Goal: Information Seeking & Learning: Learn about a topic

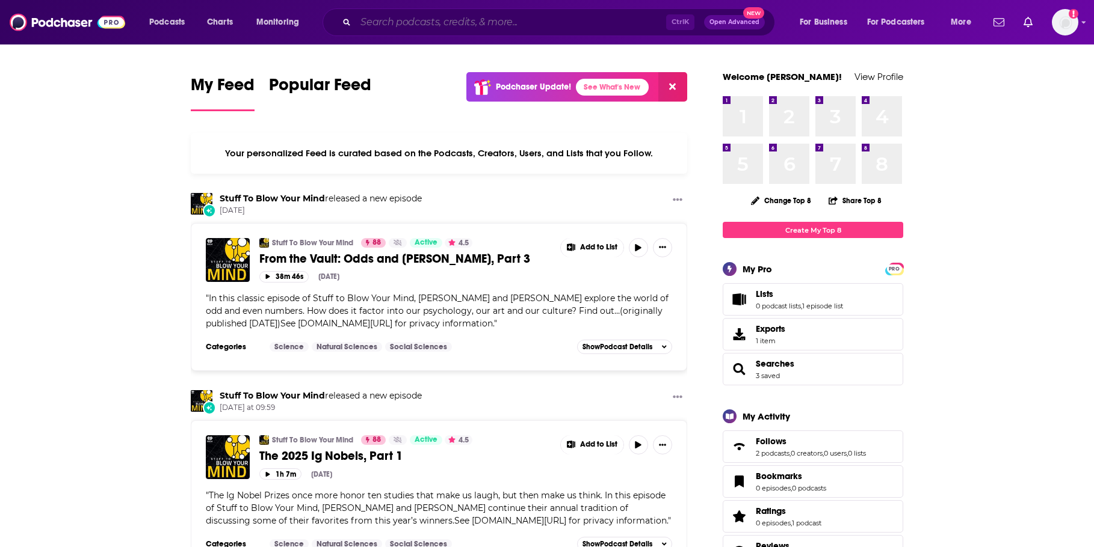
click at [498, 24] on input "Search podcasts, credits, & more..." at bounding box center [511, 22] width 310 height 19
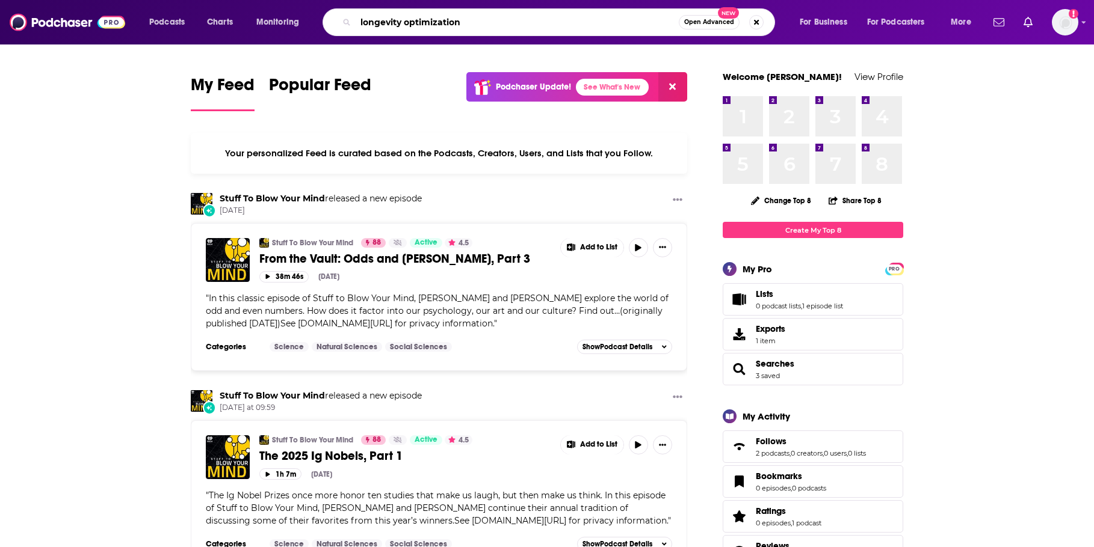
type input "longevity optimization"
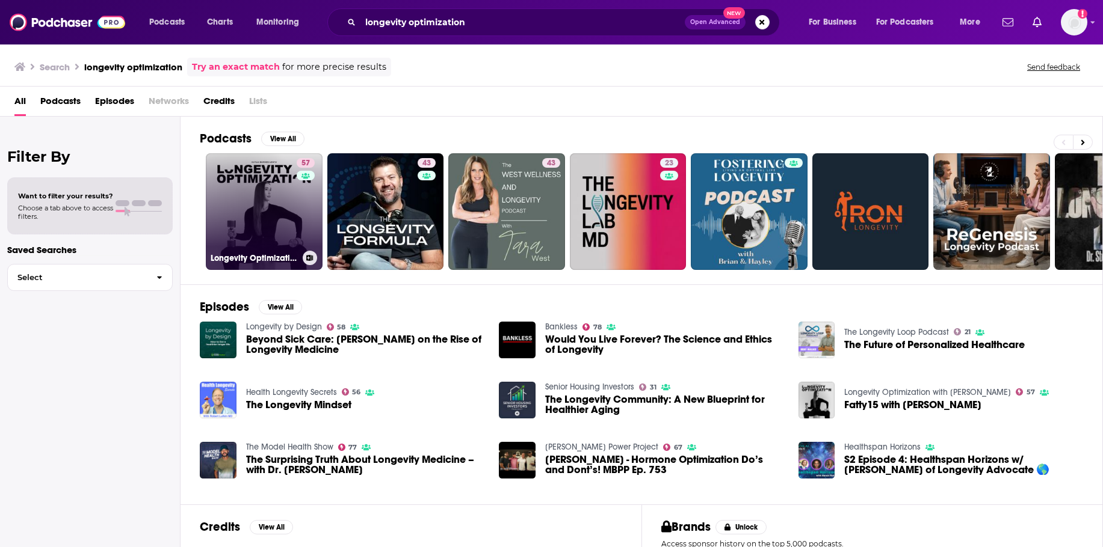
click at [229, 202] on link "57 Longevity Optimization with [PERSON_NAME]" at bounding box center [264, 211] width 117 height 117
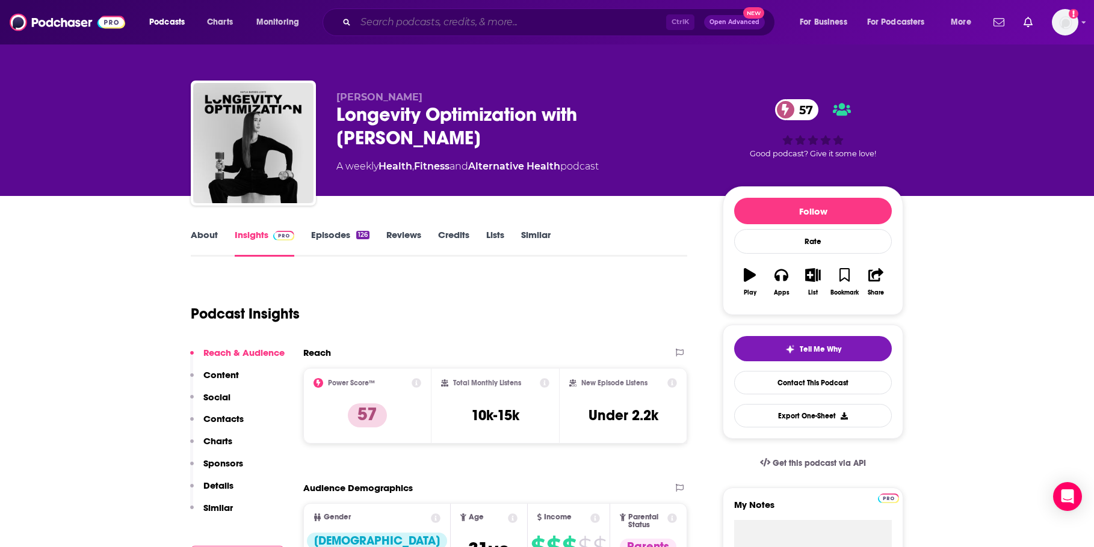
click at [510, 25] on input "Search podcasts, credits, & more..." at bounding box center [511, 22] width 310 height 19
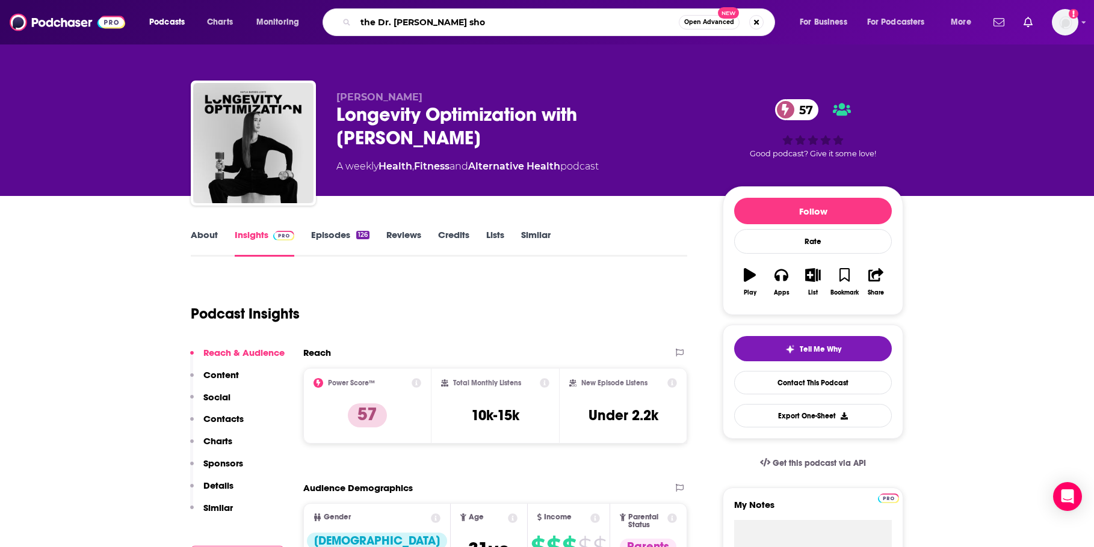
type input "the Dr. [PERSON_NAME] show"
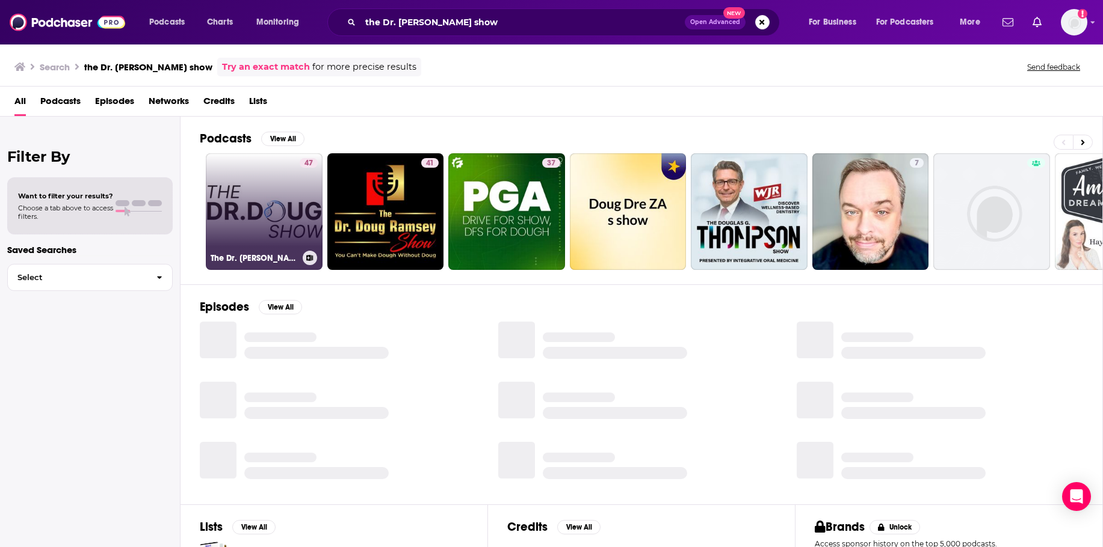
click at [286, 212] on link "47 The Dr. [PERSON_NAME] Show" at bounding box center [264, 211] width 117 height 117
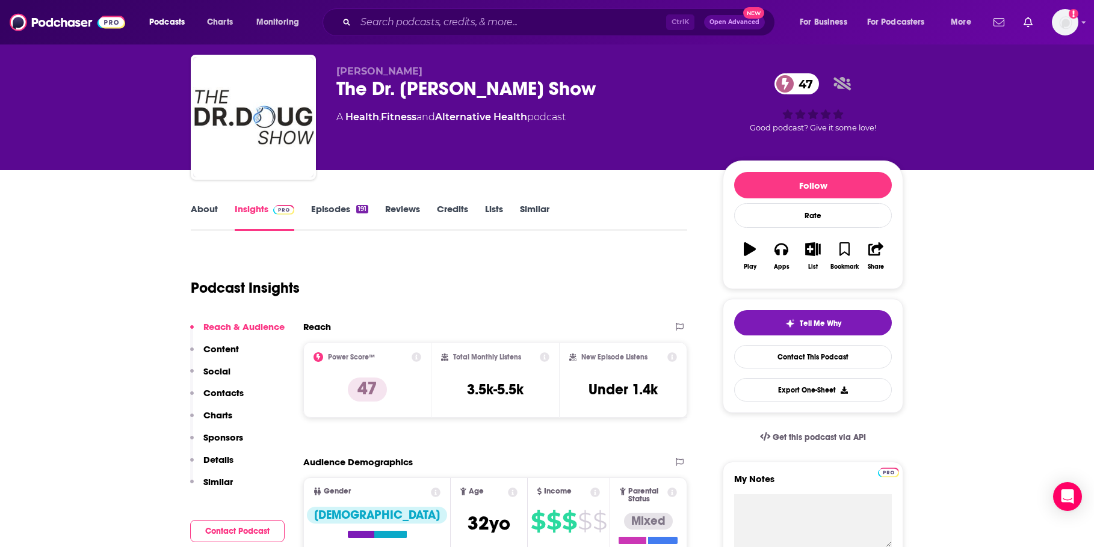
scroll to position [120, 0]
